Goal: Task Accomplishment & Management: Manage account settings

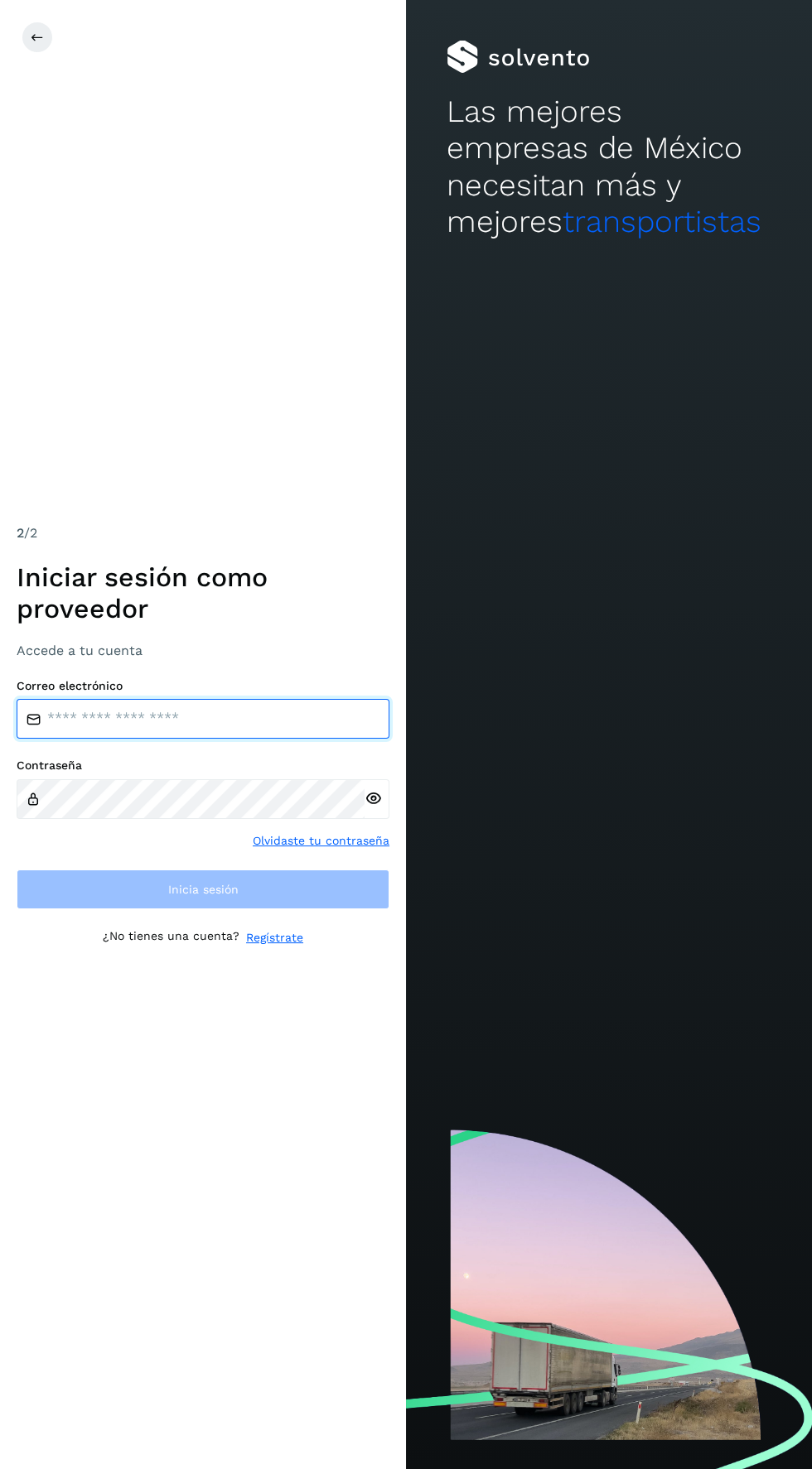
click at [120, 738] on input "email" at bounding box center [203, 719] width 373 height 40
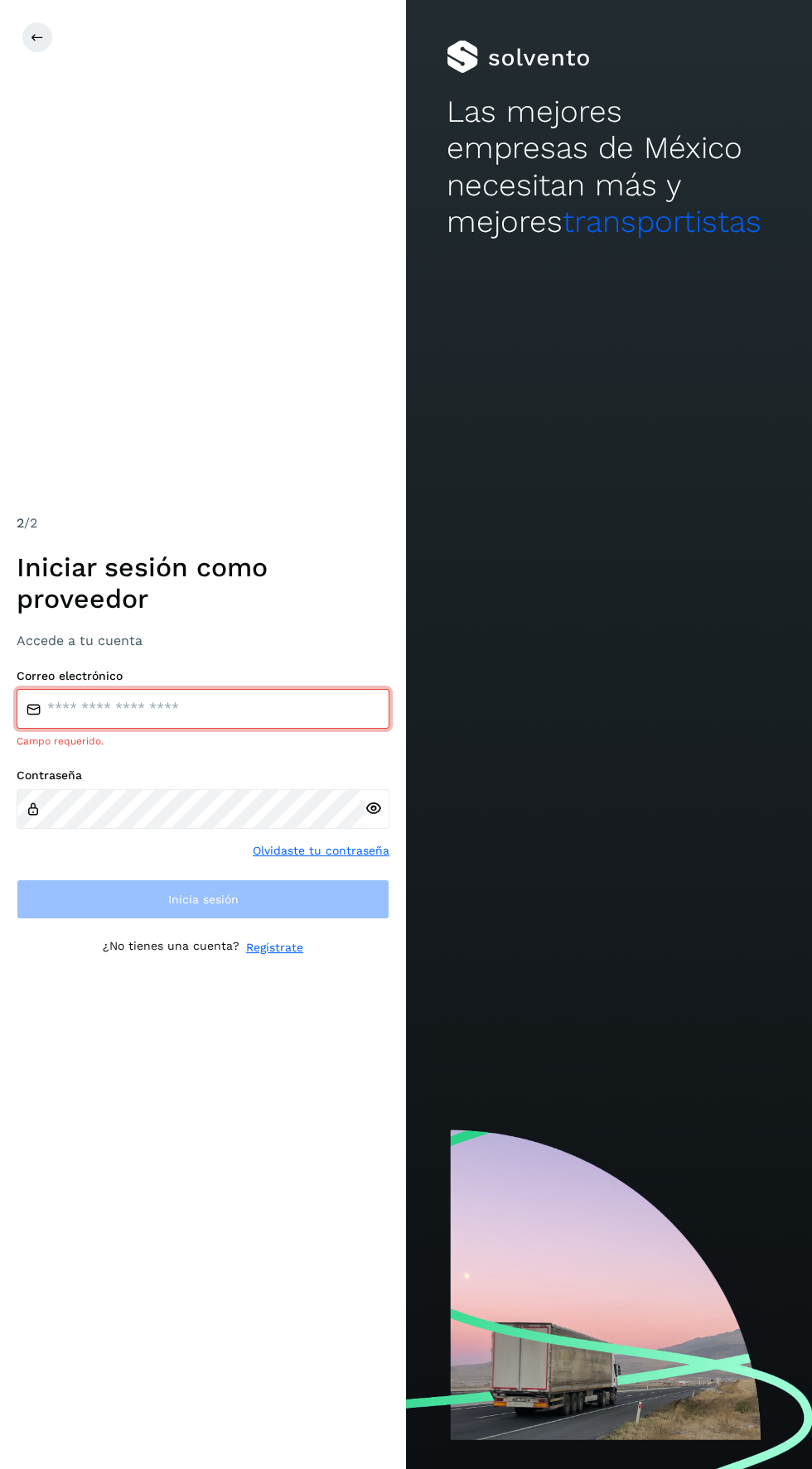
type input "**********"
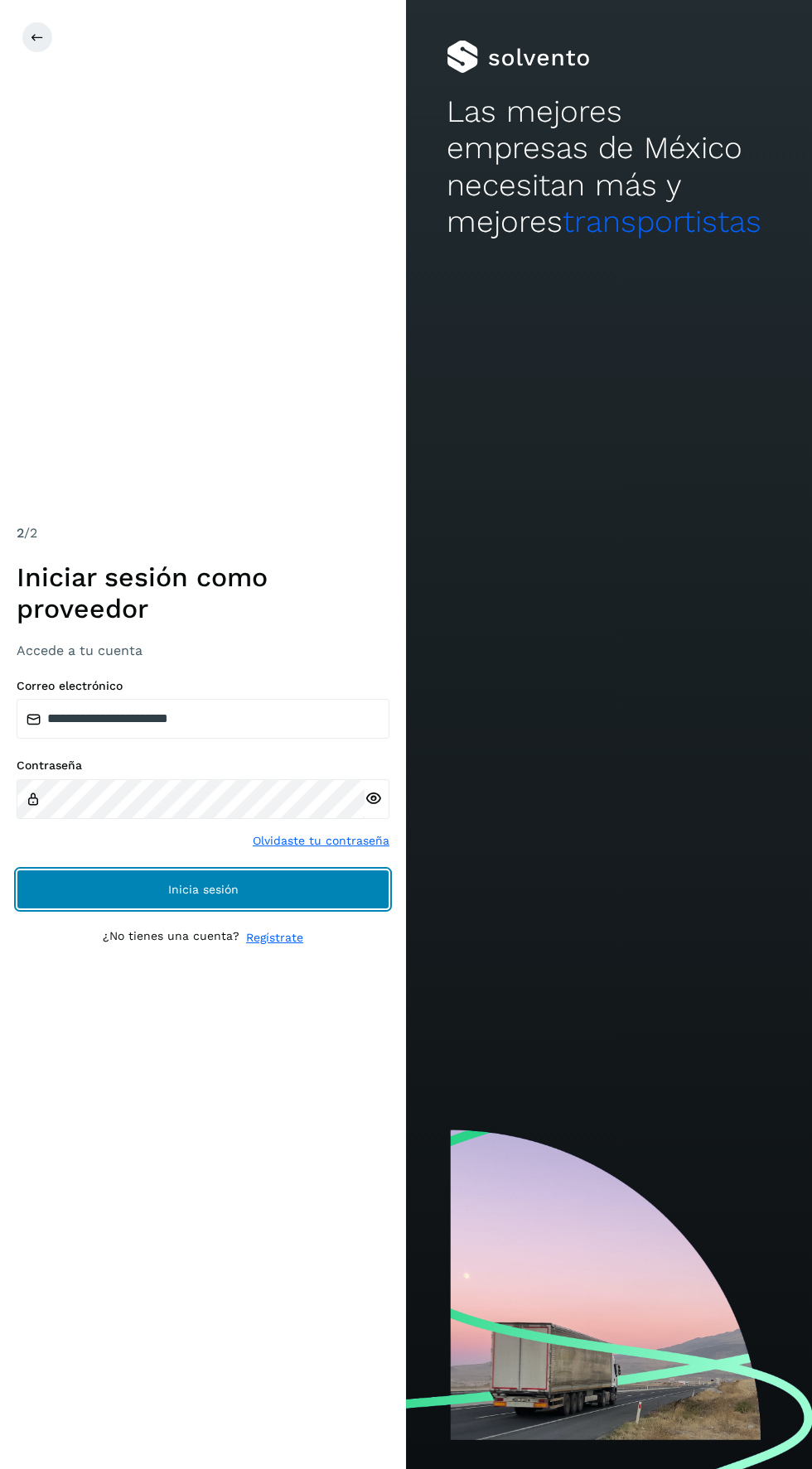
click at [152, 909] on button "Inicia sesión" at bounding box center [203, 890] width 373 height 40
